Goal: Find specific page/section: Find specific page/section

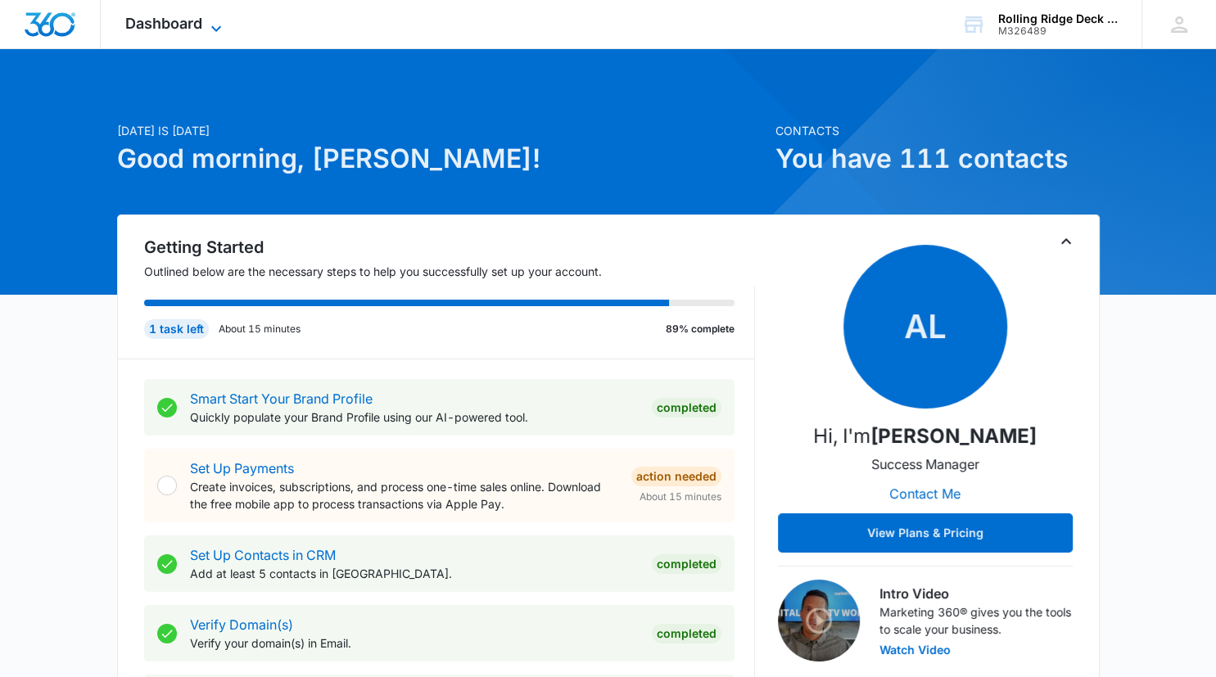
click at [181, 15] on span "Dashboard" at bounding box center [163, 23] width 77 height 17
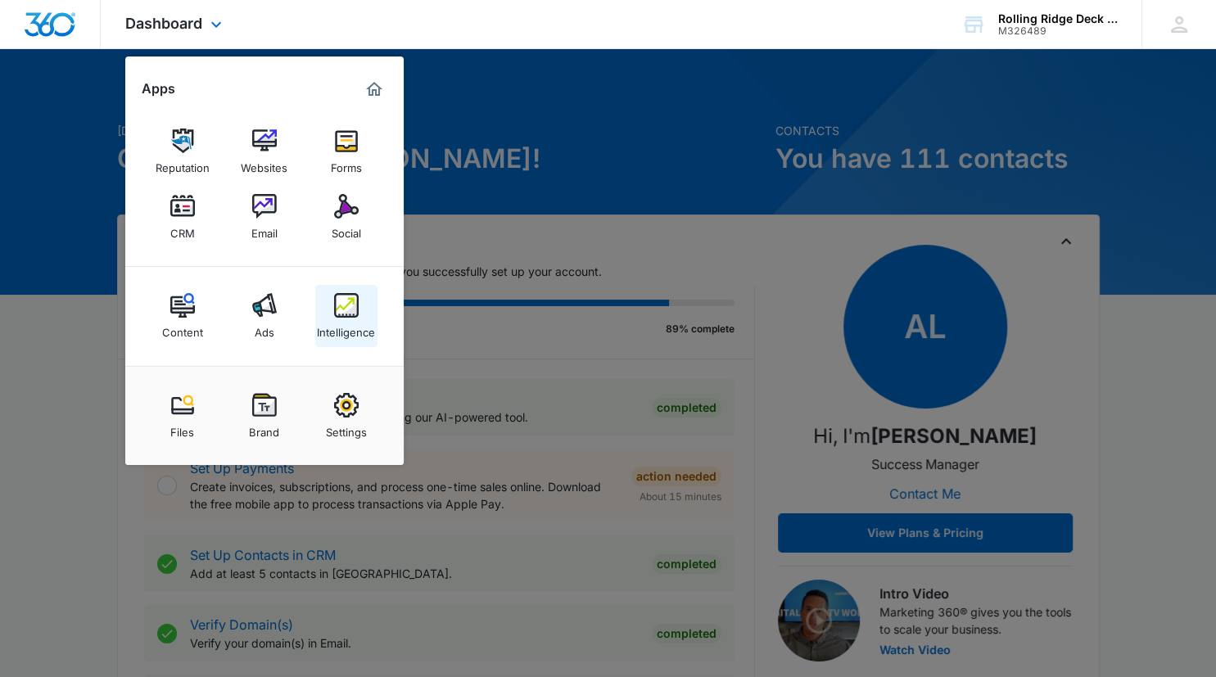
click at [342, 319] on div "Intelligence" at bounding box center [346, 328] width 58 height 21
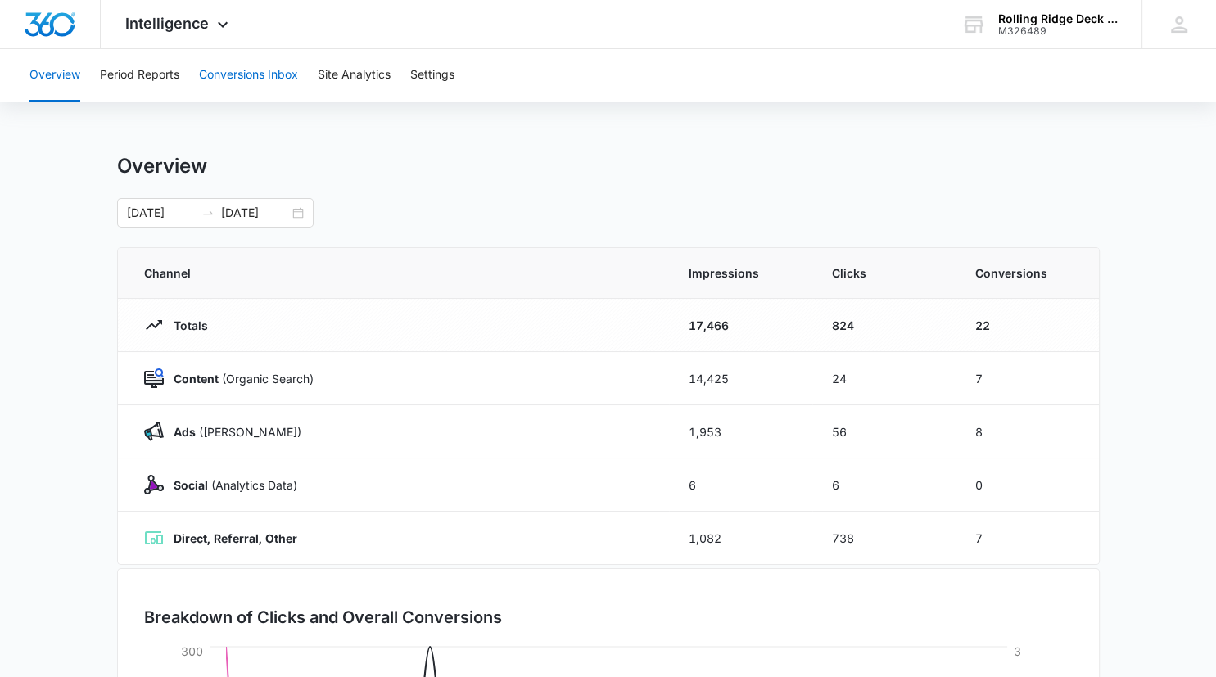
click at [263, 80] on button "Conversions Inbox" at bounding box center [248, 75] width 99 height 52
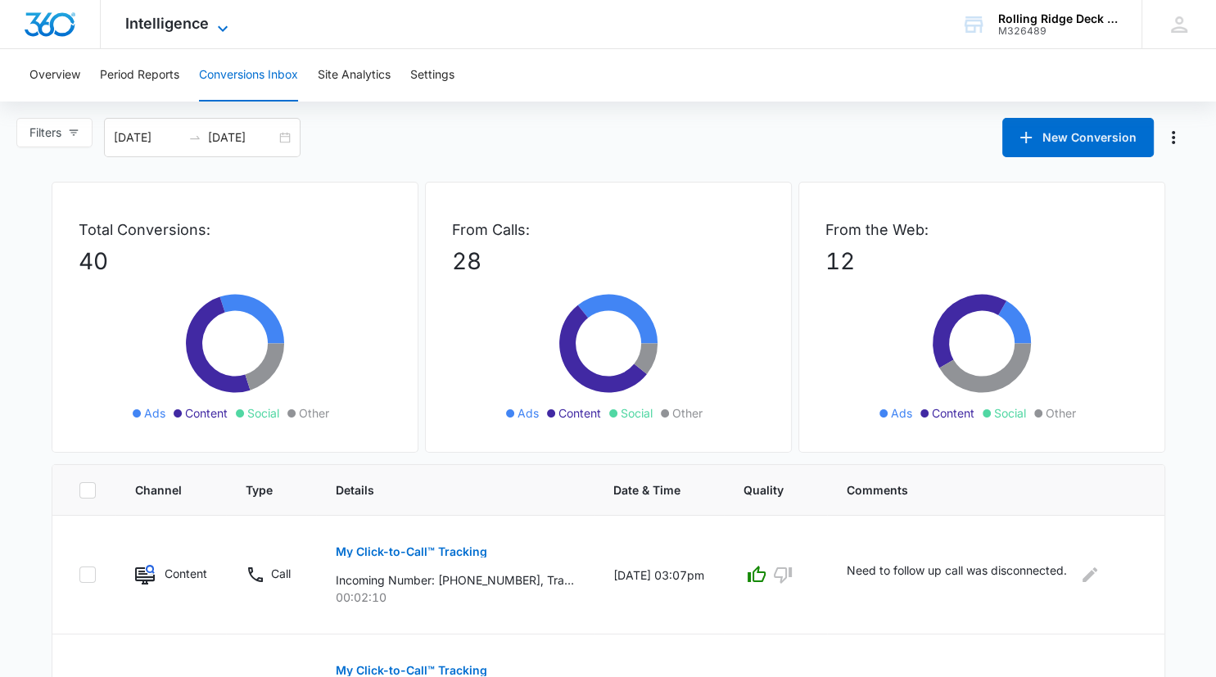
click at [168, 31] on span "Intelligence" at bounding box center [167, 23] width 84 height 17
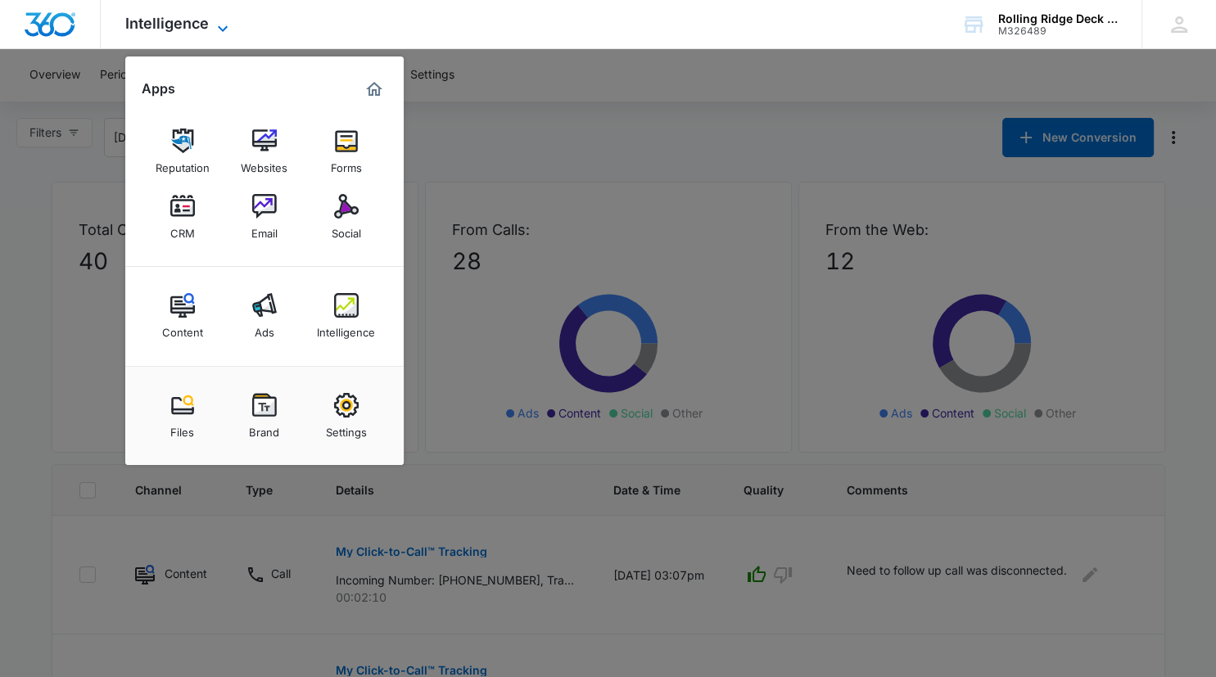
click at [168, 31] on span "Intelligence" at bounding box center [167, 23] width 84 height 17
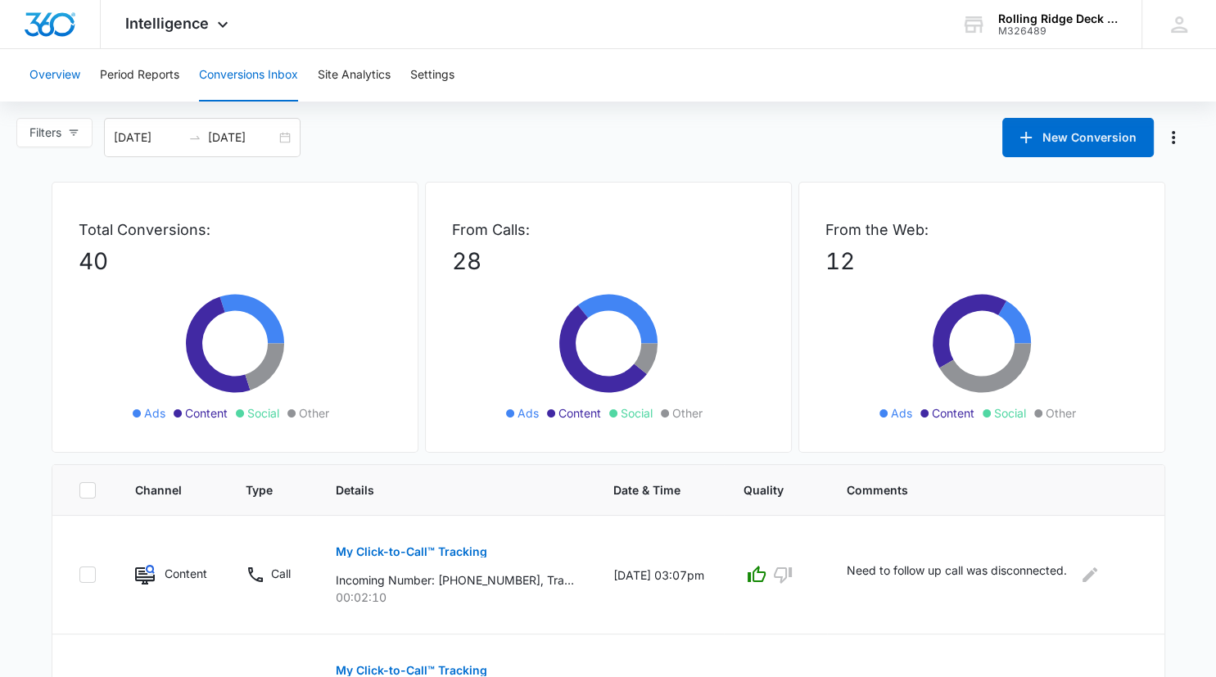
click at [70, 77] on button "Overview" at bounding box center [54, 75] width 51 height 52
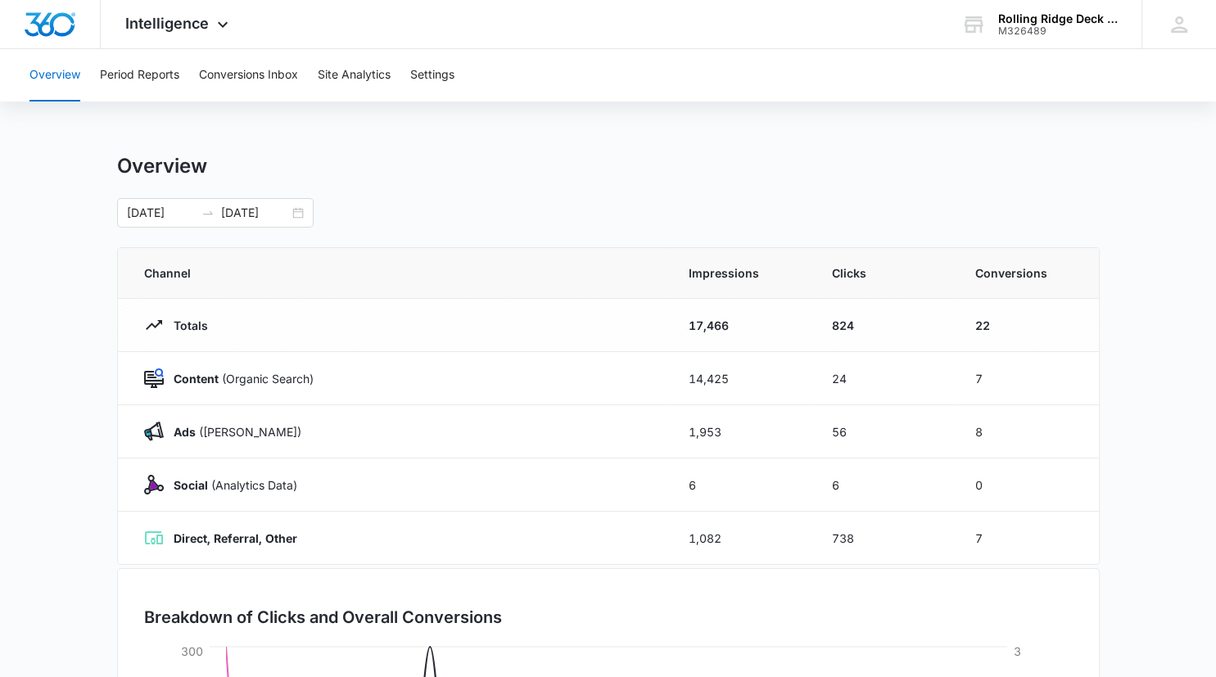
scroll to position [334, 0]
